Goal: Book appointment/travel/reservation

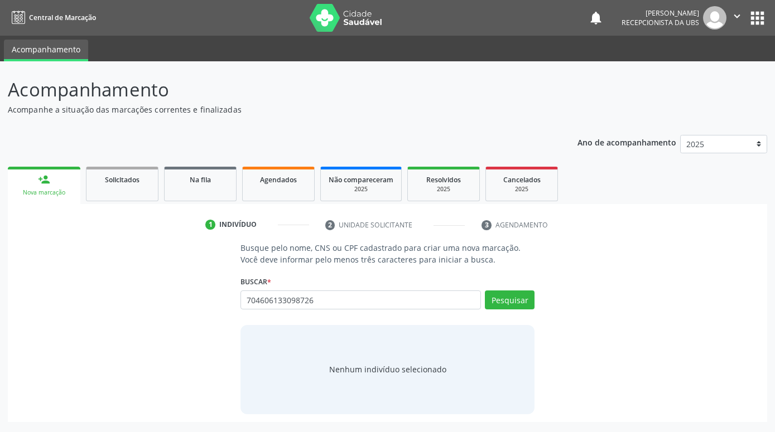
click at [290, 302] on input "704606133098726" at bounding box center [360, 300] width 240 height 19
type input "704606133098726"
click at [518, 305] on button "Pesquisar" at bounding box center [510, 300] width 50 height 19
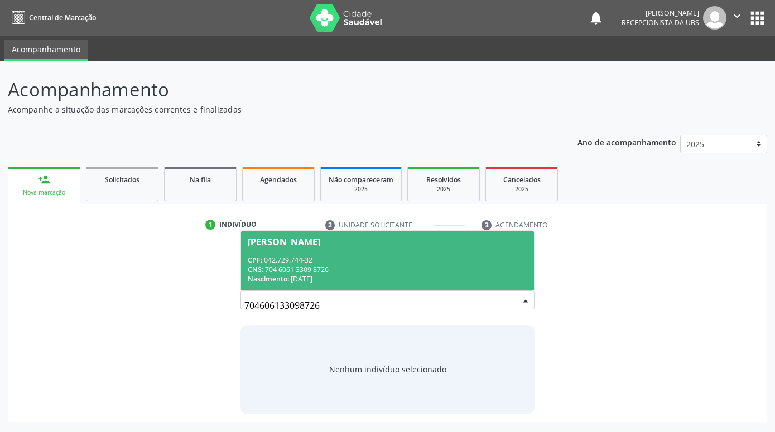
click at [493, 263] on div "CPF: 042.729.744-32" at bounding box center [388, 260] width 280 height 9
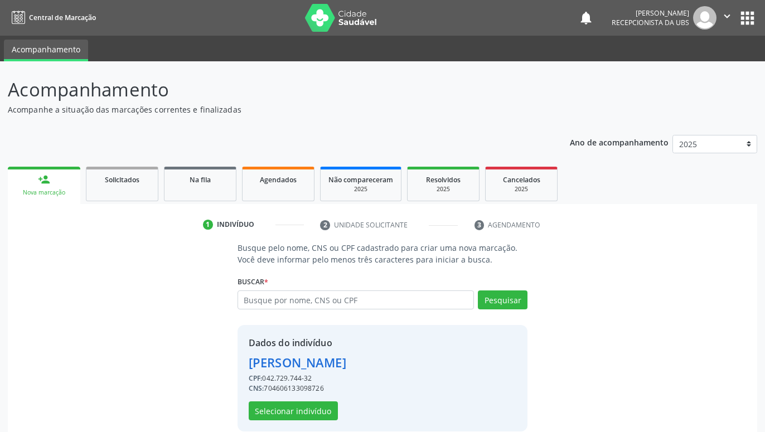
scroll to position [15, 0]
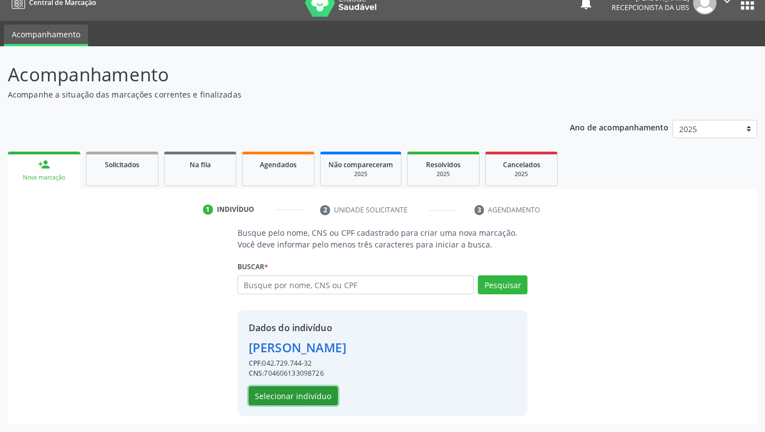
click at [310, 400] on button "Selecionar indivíduo" at bounding box center [293, 396] width 89 height 19
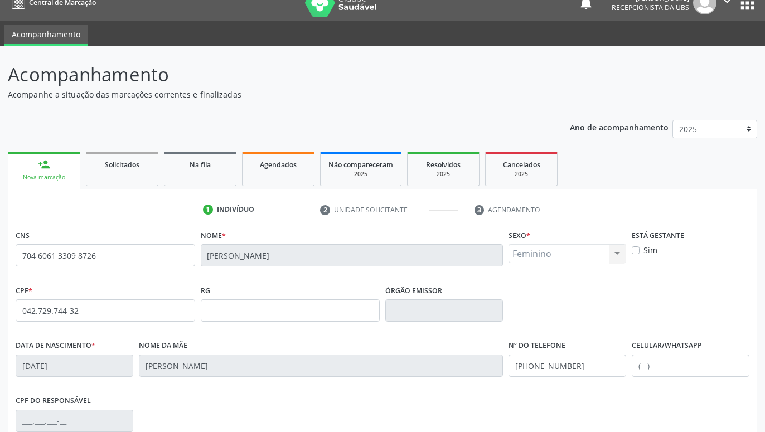
scroll to position [172, 0]
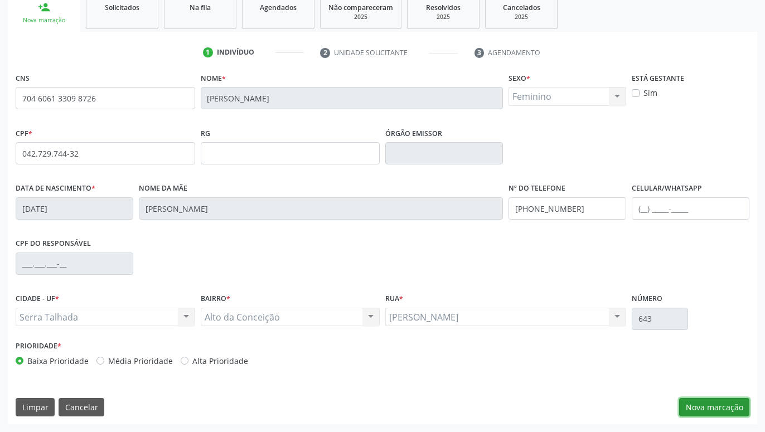
click at [734, 404] on button "Nova marcação" at bounding box center [715, 407] width 70 height 19
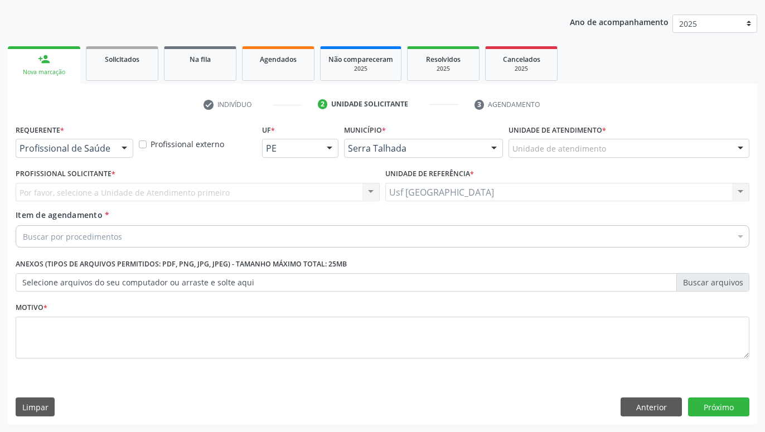
scroll to position [121, 0]
click at [125, 146] on div at bounding box center [124, 148] width 17 height 19
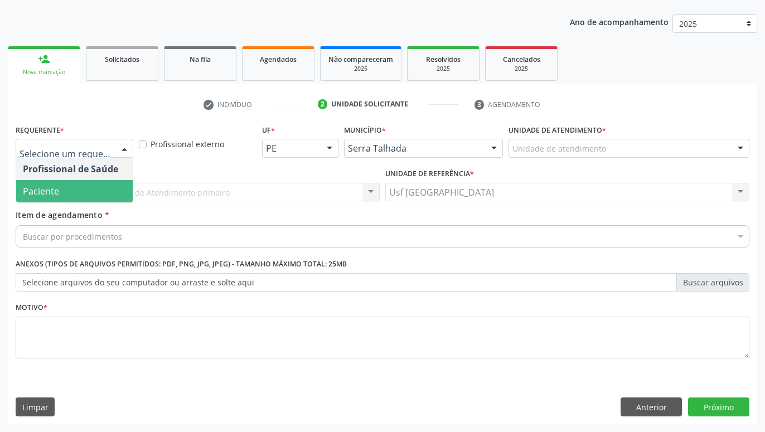
click at [84, 189] on span "Paciente" at bounding box center [74, 191] width 117 height 22
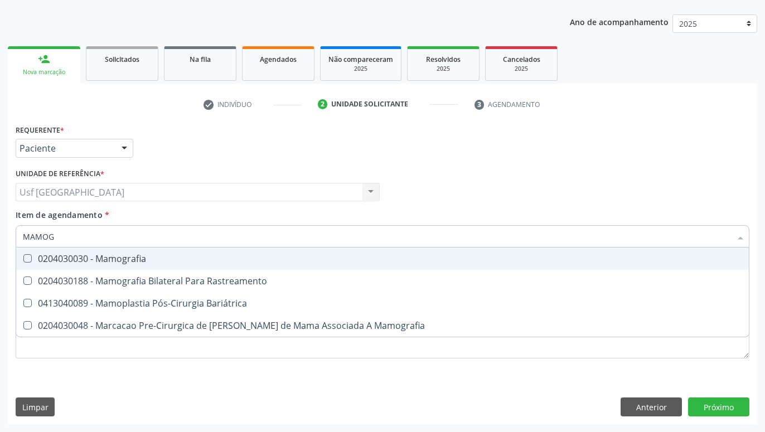
type input "MAMOGR"
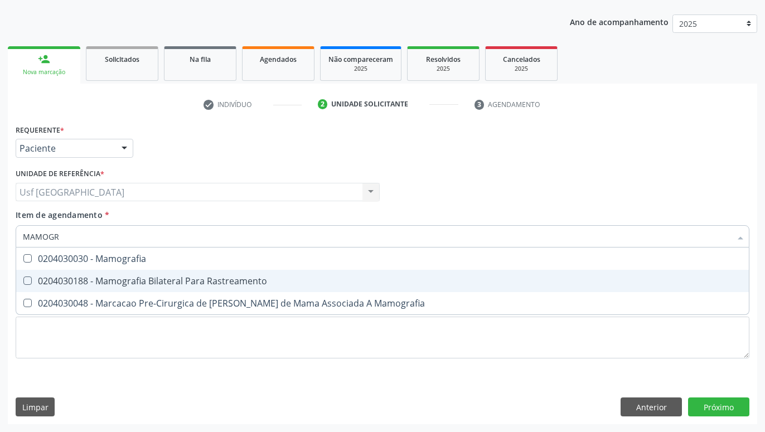
click at [139, 274] on span "0204030188 - Mamografia Bilateral Para Rastreamento" at bounding box center [382, 281] width 733 height 22
checkbox Rastreamento "true"
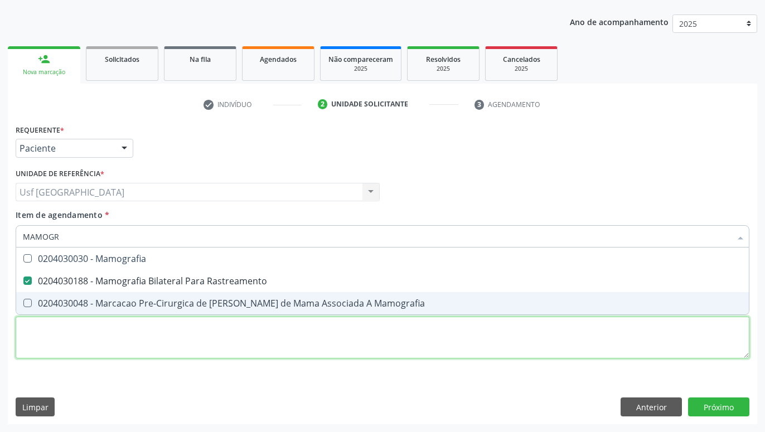
click at [229, 338] on textarea at bounding box center [383, 338] width 734 height 42
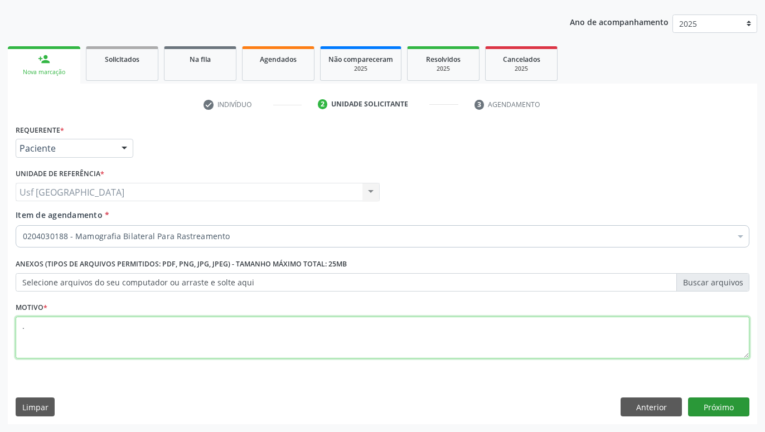
type textarea "."
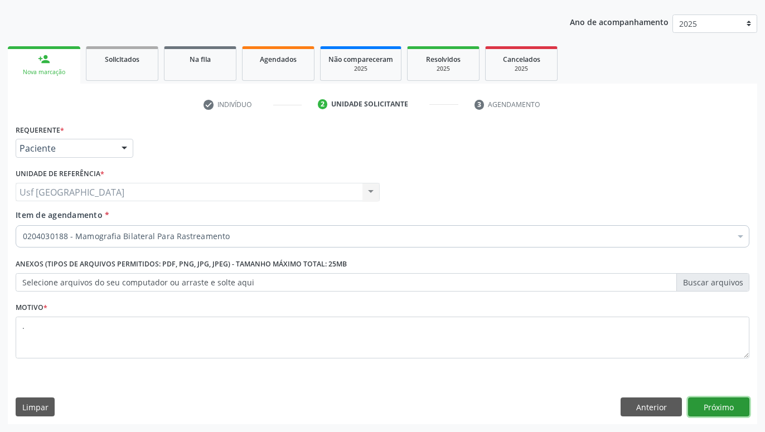
click at [734, 398] on button "Próximo" at bounding box center [718, 407] width 61 height 19
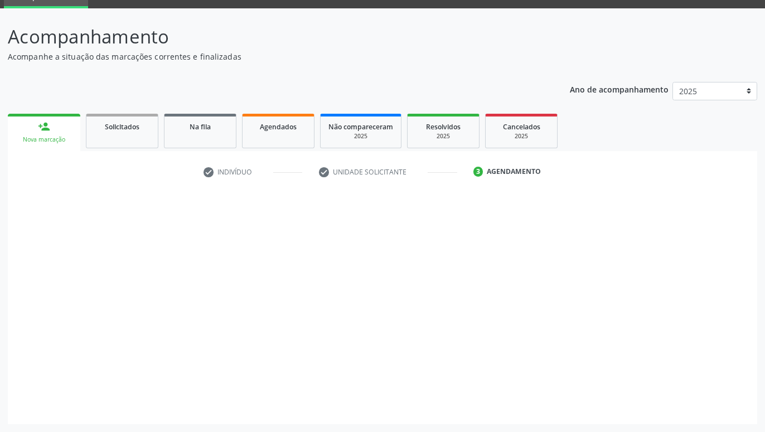
scroll to position [53, 0]
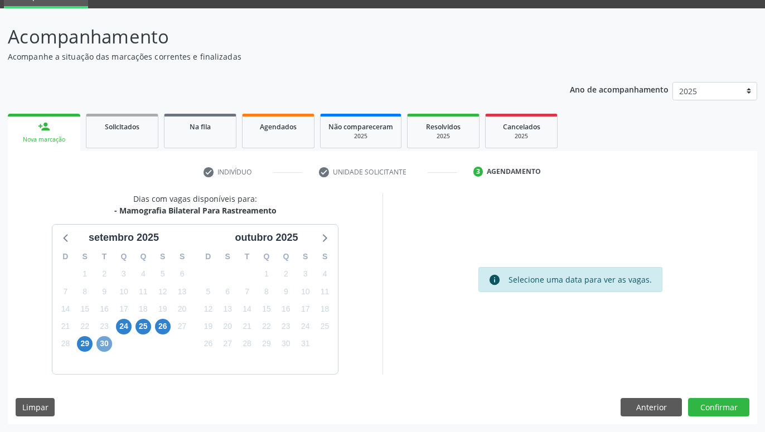
drag, startPoint x: 102, startPoint y: 341, endPoint x: 125, endPoint y: 341, distance: 23.4
click at [102, 341] on span "30" at bounding box center [105, 344] width 16 height 16
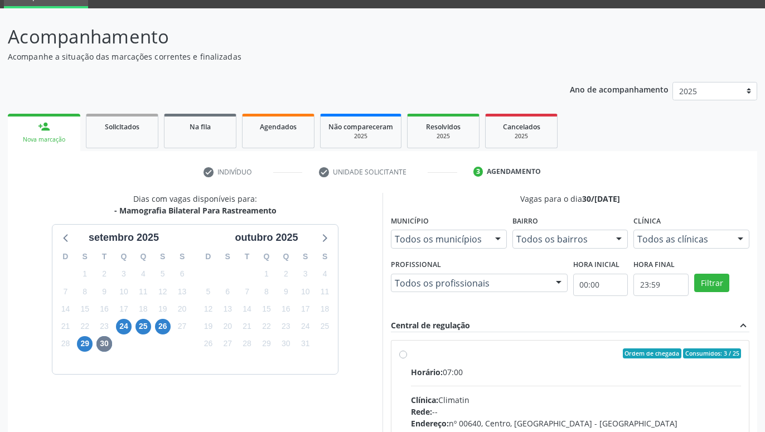
click at [411, 352] on label "Ordem de chegada Consumidos: 3 / 25 Horário: 07:00 Clínica: Climatin Rede: -- E…" at bounding box center [576, 434] width 330 height 171
click at [403, 352] on input "Ordem de chegada Consumidos: 3 / 25 Horário: 07:00 Clínica: Climatin Rede: -- E…" at bounding box center [403, 354] width 8 height 10
radio input "true"
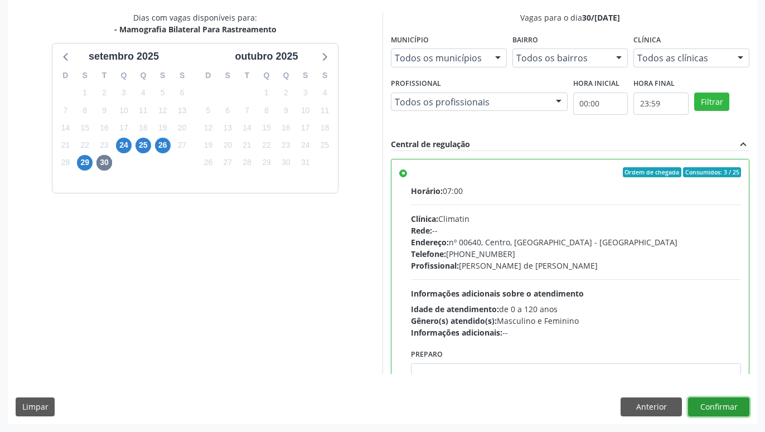
click at [731, 412] on button "Confirmar" at bounding box center [718, 407] width 61 height 19
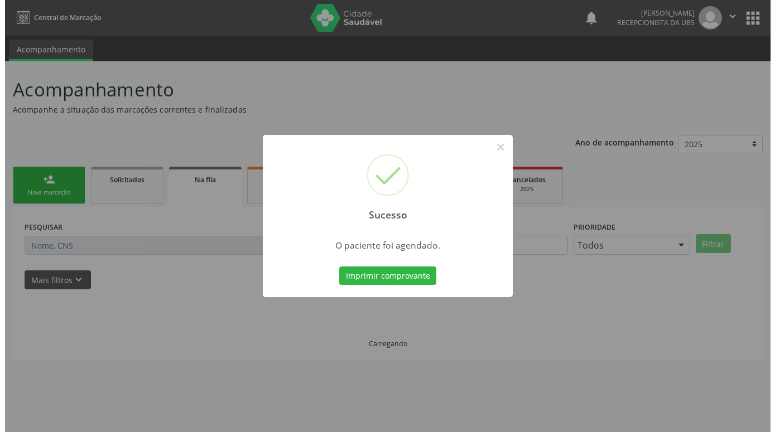
scroll to position [0, 0]
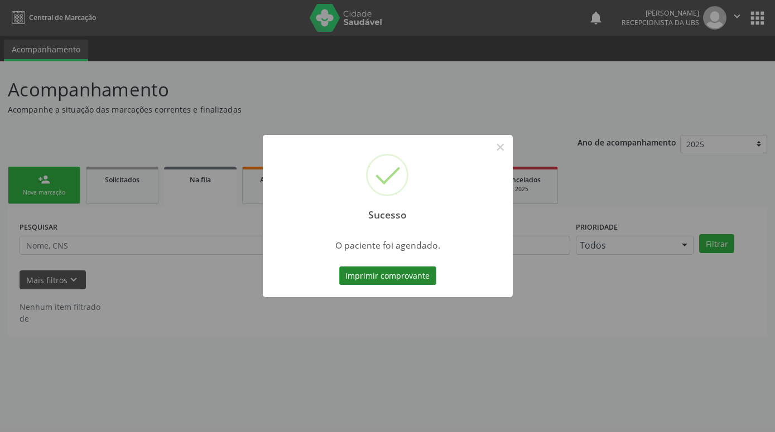
click at [398, 282] on button "Imprimir comprovante" at bounding box center [387, 276] width 97 height 19
